Goal: Navigation & Orientation: Find specific page/section

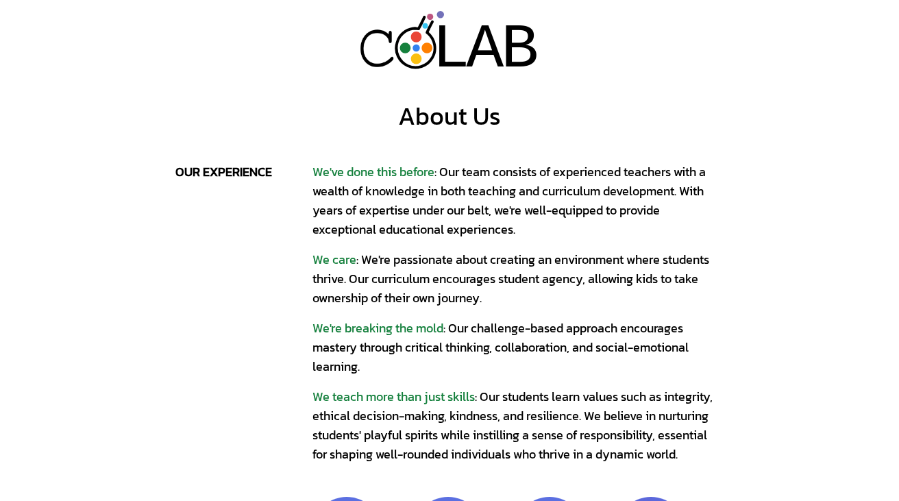
click at [460, 27] on div "L" at bounding box center [452, 49] width 38 height 75
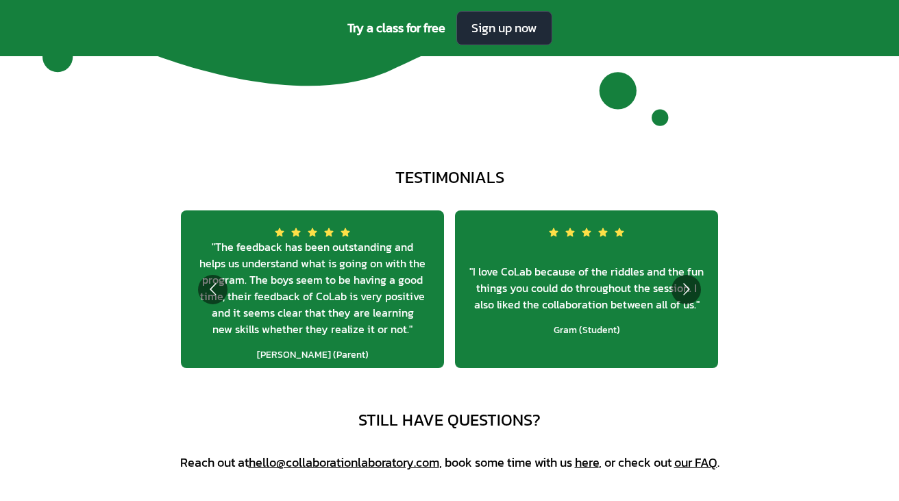
scroll to position [4848, 0]
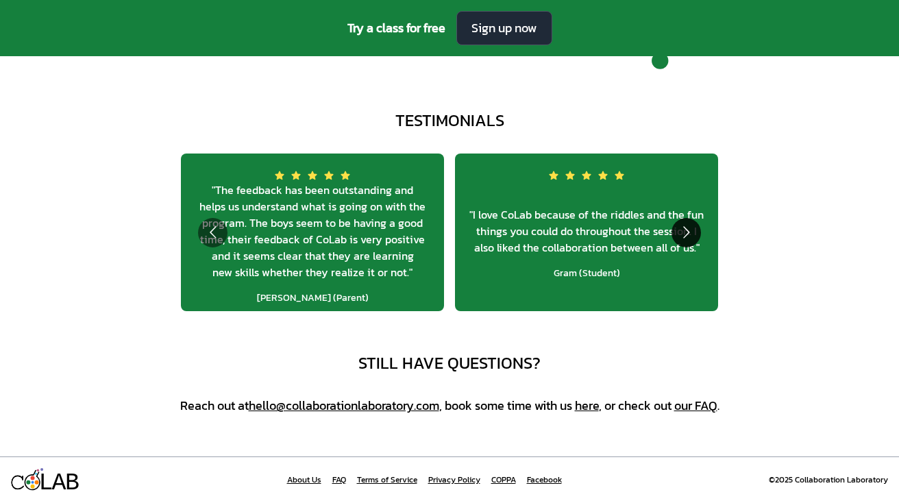
click at [681, 233] on button "Go to next slide" at bounding box center [686, 232] width 29 height 29
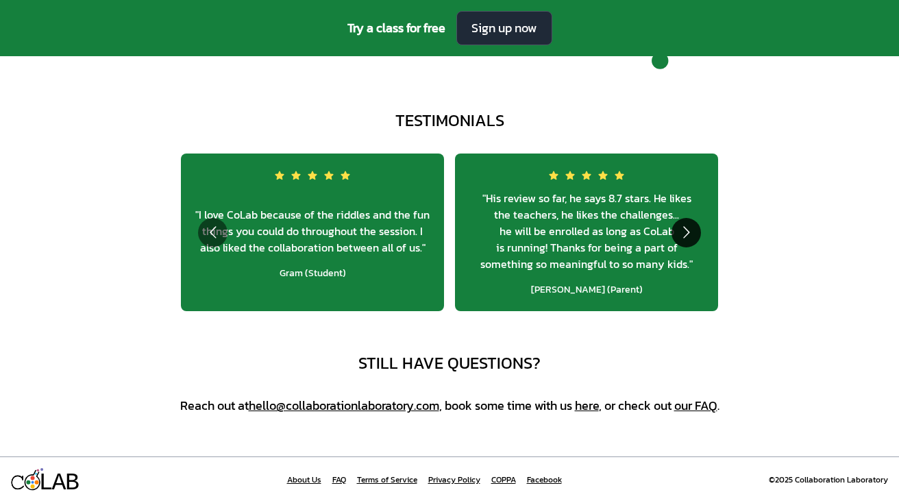
click at [681, 233] on button "Go to next slide" at bounding box center [686, 232] width 29 height 29
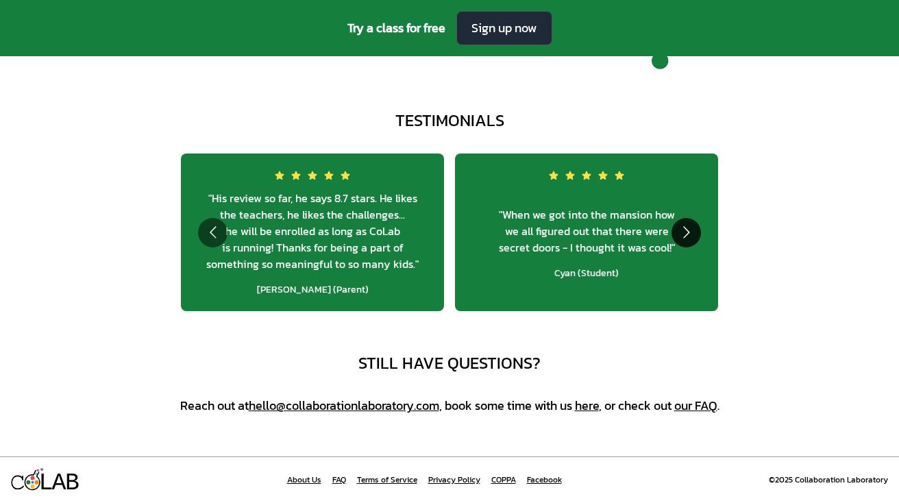
click at [681, 233] on button "Go to next slide" at bounding box center [686, 232] width 29 height 29
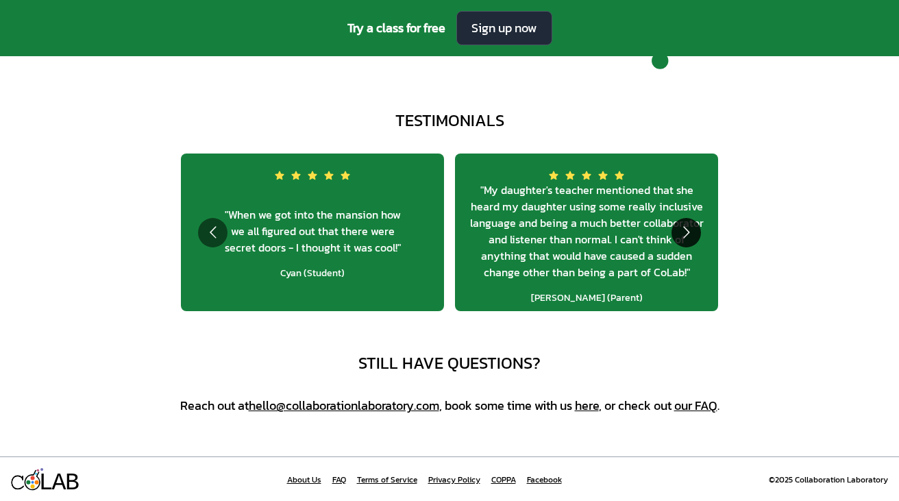
click at [681, 233] on button "Go to next slide" at bounding box center [686, 232] width 29 height 29
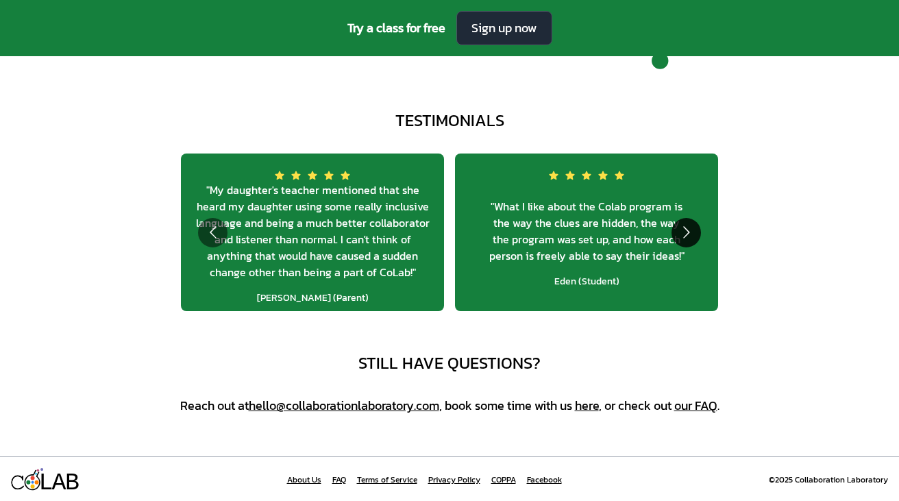
click at [681, 233] on button "Go to next slide" at bounding box center [686, 232] width 29 height 29
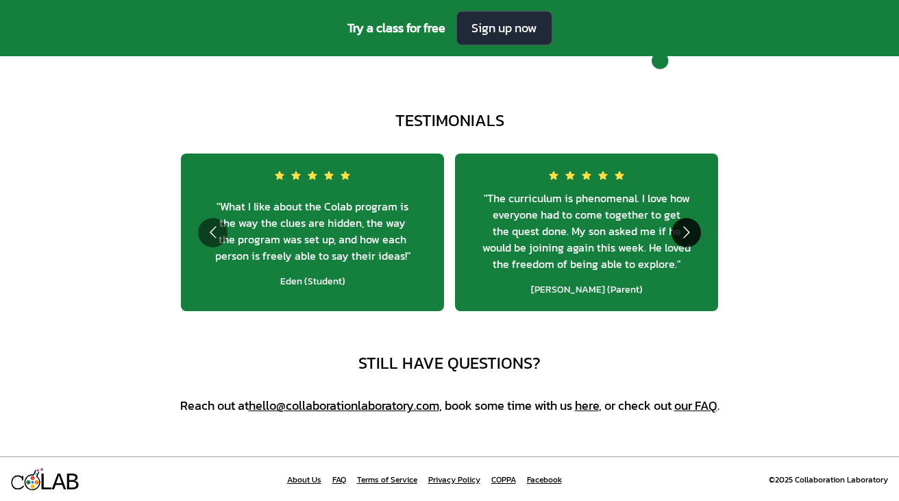
click at [681, 233] on button "Go to next slide" at bounding box center [686, 232] width 29 height 29
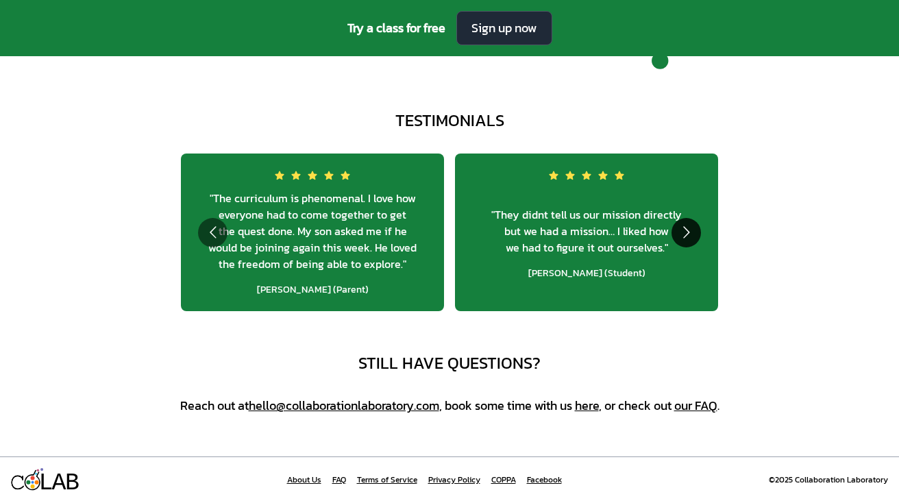
click at [681, 233] on button "Go to next slide" at bounding box center [686, 232] width 29 height 29
